Goal: Task Accomplishment & Management: Manage account settings

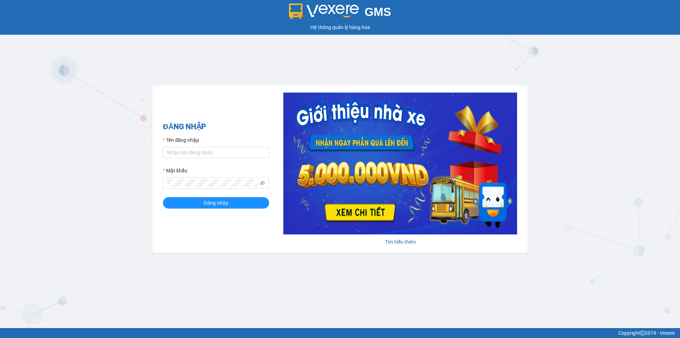
click at [505, 104] on img at bounding box center [401, 164] width 234 height 142
click at [243, 154] on input "Tên đăng nhập" at bounding box center [216, 152] width 106 height 11
type input "phuongthao.tienoanh"
click at [156, 186] on div "ĐĂNG NHẬP Tên đăng nhập phuongthao.tienoanh Mật khẩu Đăng nhập Tìm hiểu thêm" at bounding box center [340, 168] width 376 height 167
click at [209, 206] on span "Đăng nhập" at bounding box center [216, 203] width 25 height 8
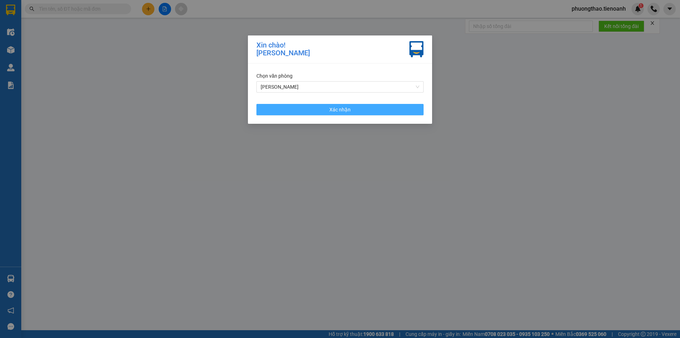
click at [331, 111] on span "Xác nhận" at bounding box center [340, 110] width 21 height 8
